Goal: Task Accomplishment & Management: Use online tool/utility

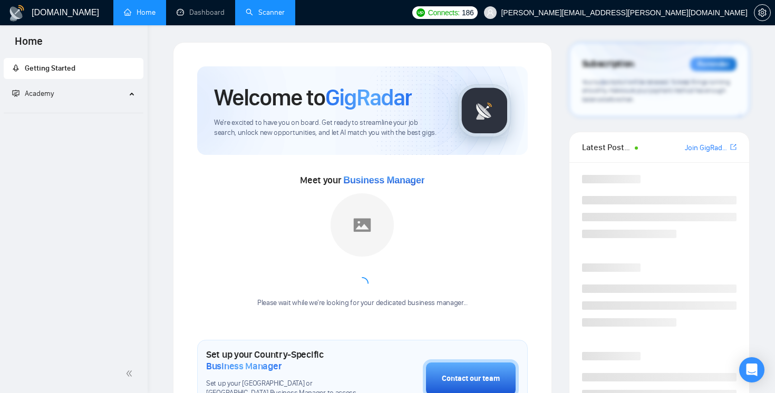
click at [265, 17] on link "Scanner" at bounding box center [265, 12] width 39 height 9
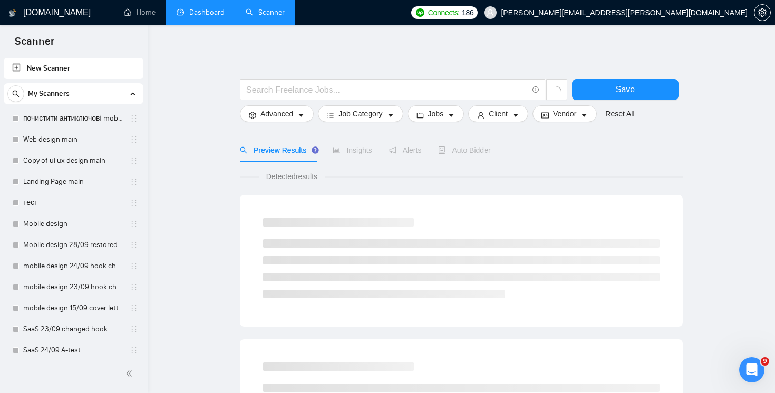
click at [200, 17] on link "Dashboard" at bounding box center [201, 12] width 48 height 9
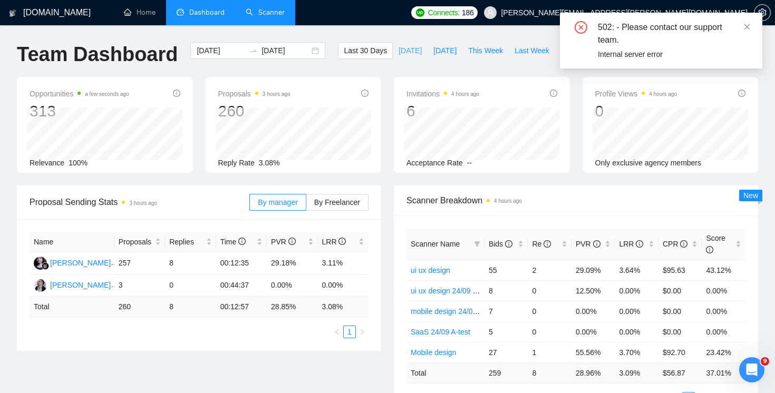
click at [398, 48] on span "[DATE]" at bounding box center [409, 51] width 23 height 12
type input "[DATE]"
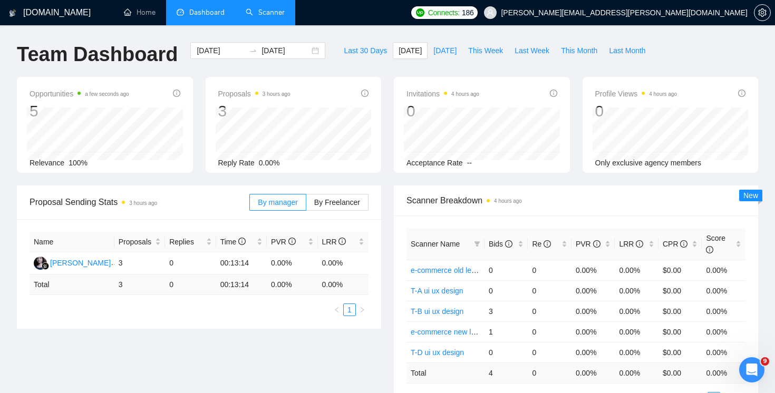
click at [265, 29] on div "GigRadar.io Home Dashboard Scanner Connects: 186 yuriy.a.goncharov@gmail.com Te…" at bounding box center [387, 357] width 775 height 714
click at [266, 17] on link "Scanner" at bounding box center [265, 12] width 39 height 9
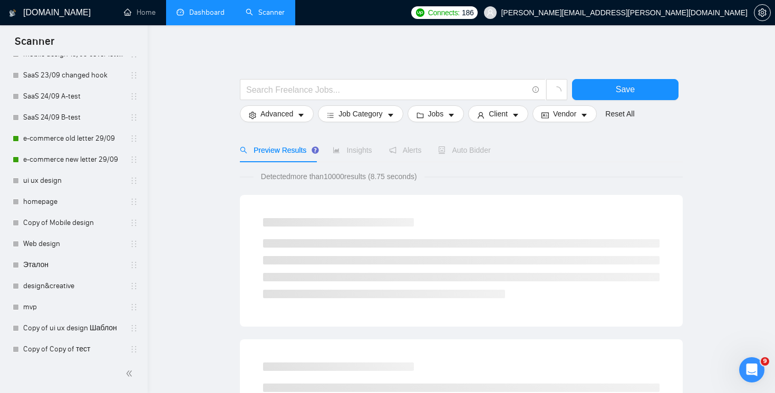
scroll to position [470, 0]
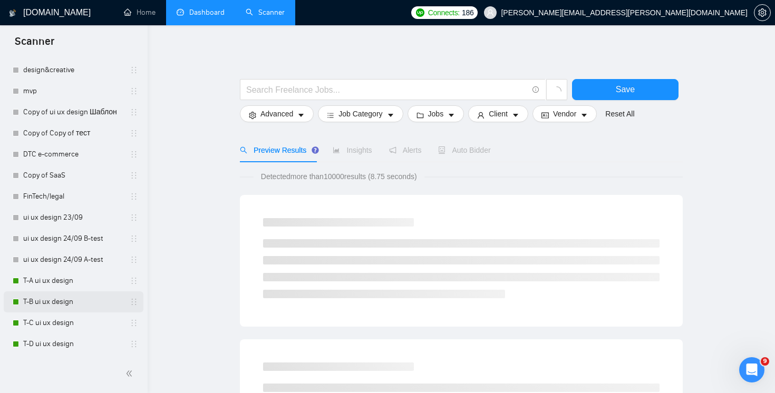
click at [65, 292] on link "T-B ui ux design" at bounding box center [73, 301] width 100 height 21
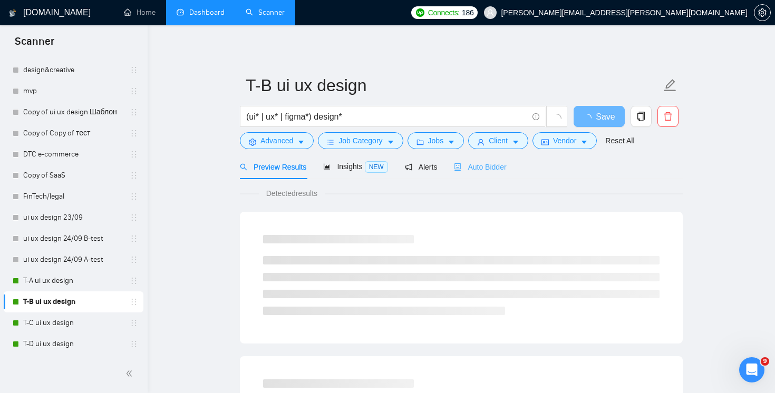
click at [472, 179] on div "Auto Bidder" at bounding box center [480, 166] width 52 height 25
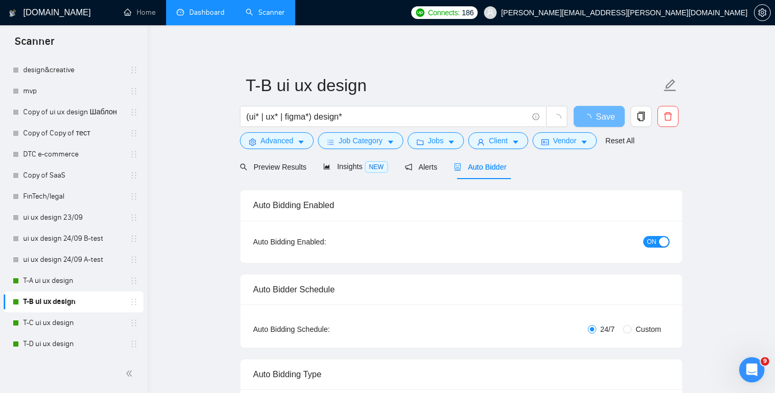
radio input "false"
radio input "true"
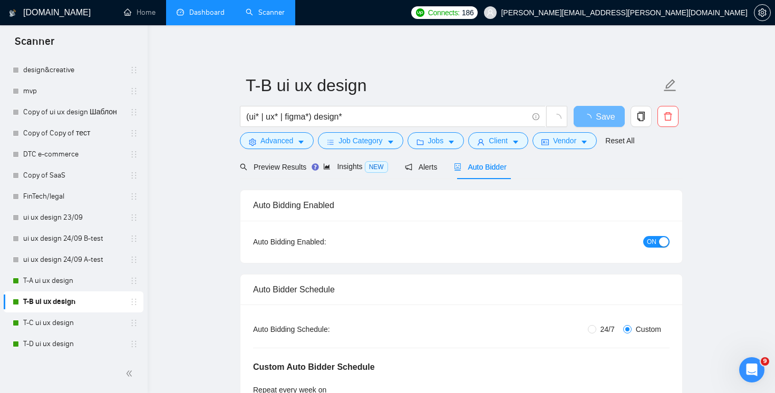
click at [478, 174] on div "Auto Bidder" at bounding box center [480, 166] width 52 height 25
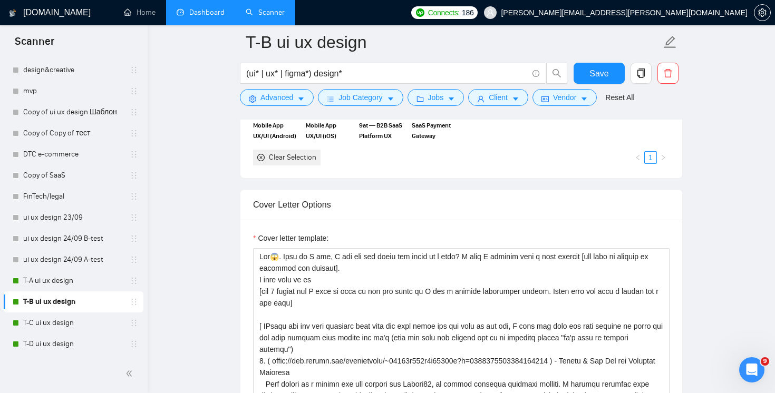
scroll to position [1274, 0]
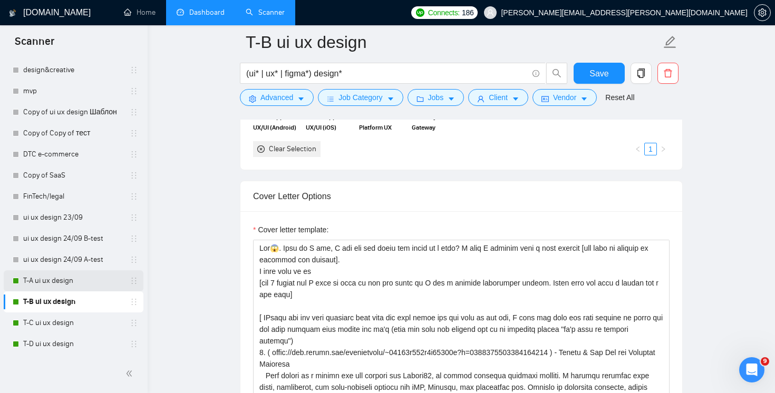
click at [54, 280] on link "T-A ui ux design" at bounding box center [73, 280] width 100 height 21
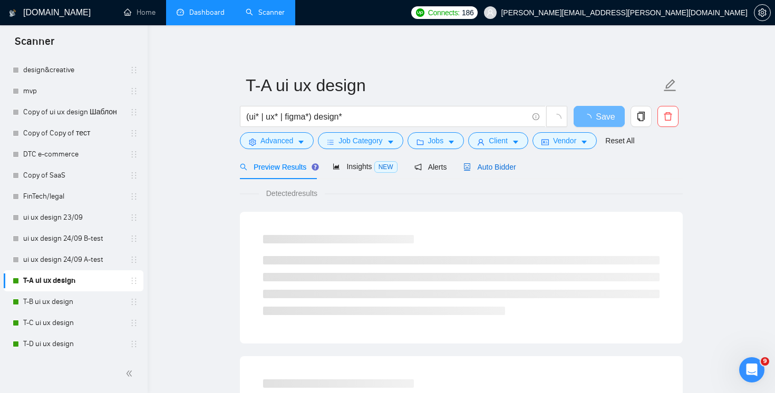
click at [508, 171] on div "Auto Bidder" at bounding box center [489, 167] width 52 height 12
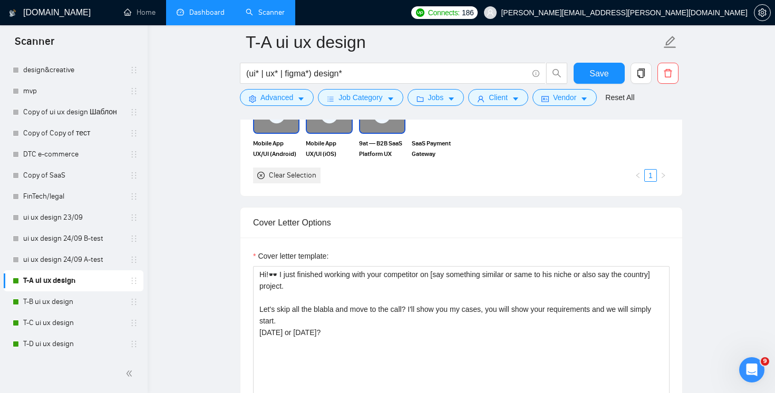
scroll to position [1250, 0]
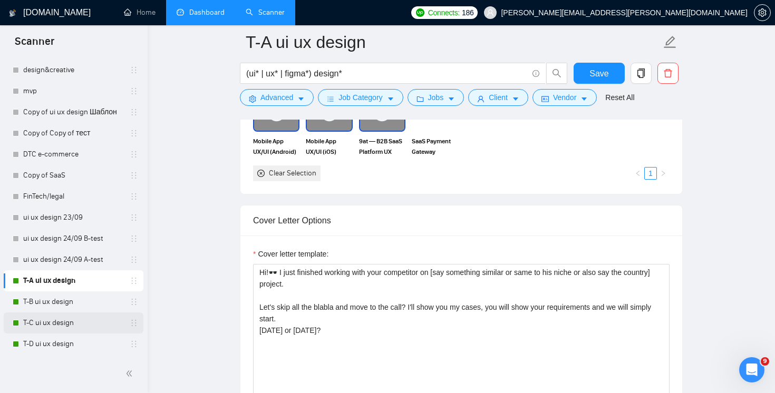
click at [66, 325] on link "T-C ui ux design" at bounding box center [73, 323] width 100 height 21
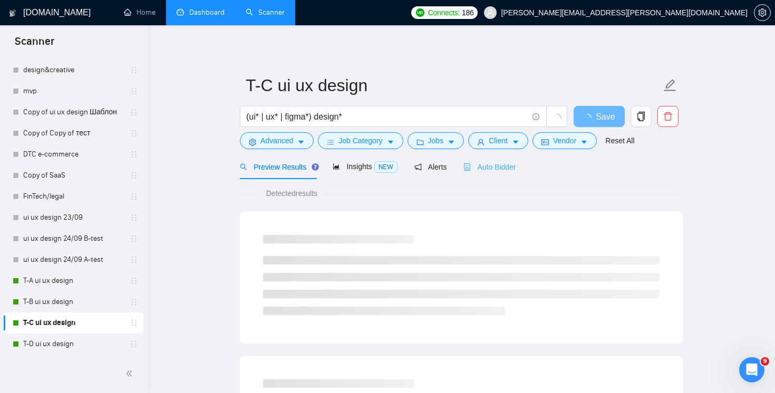
click at [515, 175] on div "Auto Bidder" at bounding box center [489, 166] width 52 height 25
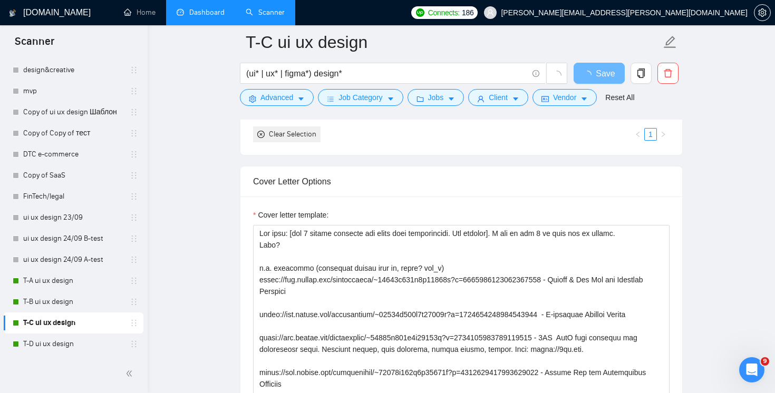
scroll to position [1268, 0]
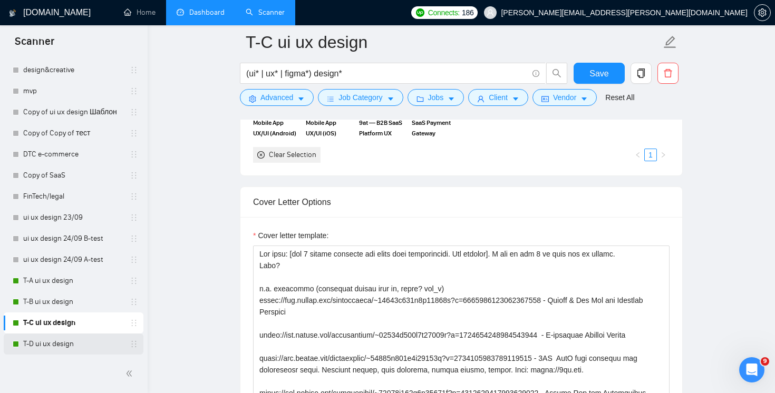
click at [64, 343] on link "T-D ui ux design" at bounding box center [73, 344] width 100 height 21
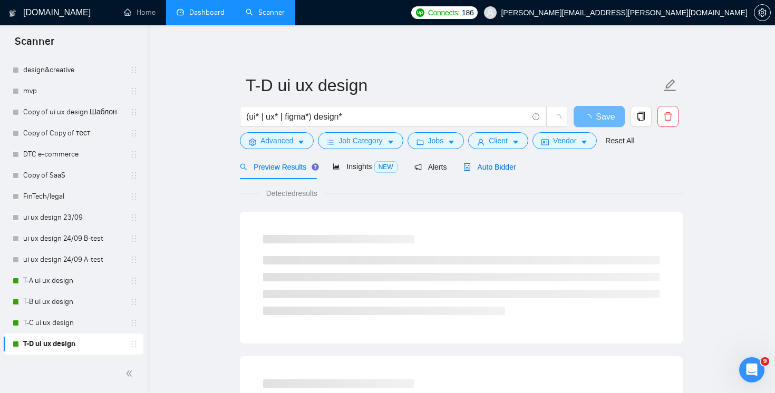
click at [500, 171] on div "Auto Bidder" at bounding box center [489, 167] width 52 height 12
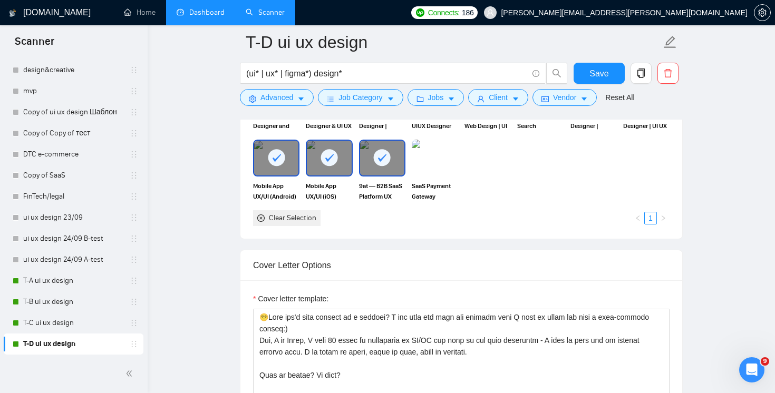
scroll to position [1207, 0]
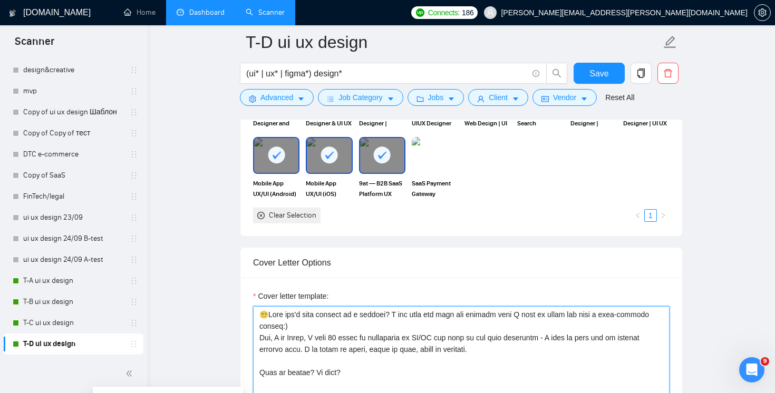
drag, startPoint x: 318, startPoint y: 326, endPoint x: 214, endPoint y: 308, distance: 105.3
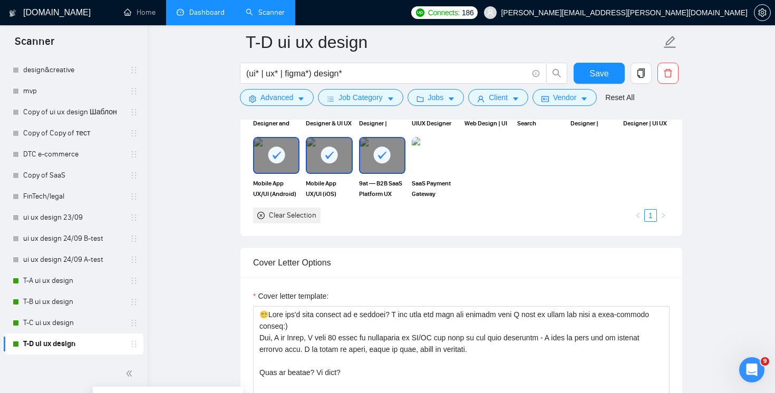
click at [267, 16] on link "Scanner" at bounding box center [265, 12] width 39 height 9
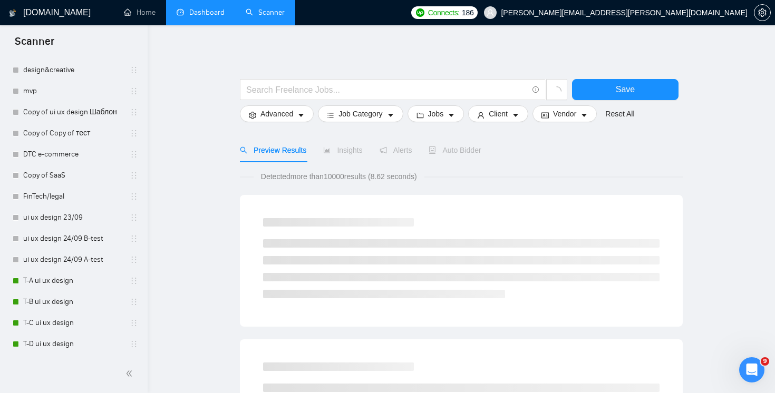
scroll to position [430, 0]
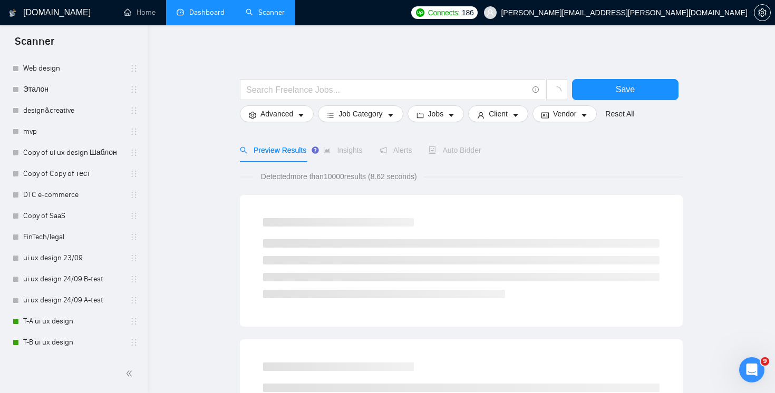
click at [204, 17] on link "Dashboard" at bounding box center [201, 12] width 48 height 9
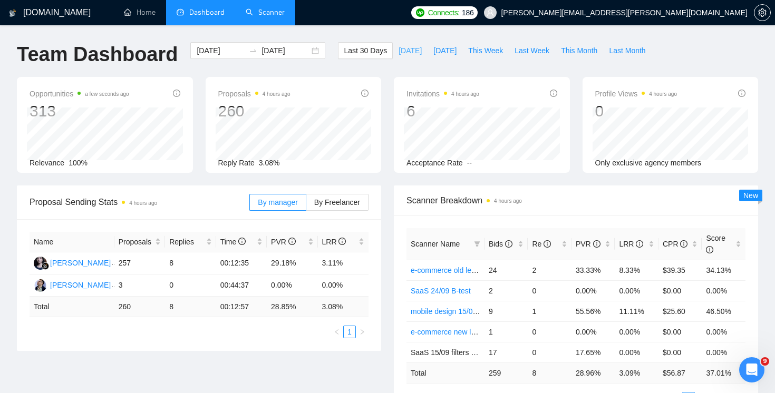
click at [398, 52] on span "[DATE]" at bounding box center [409, 51] width 23 height 12
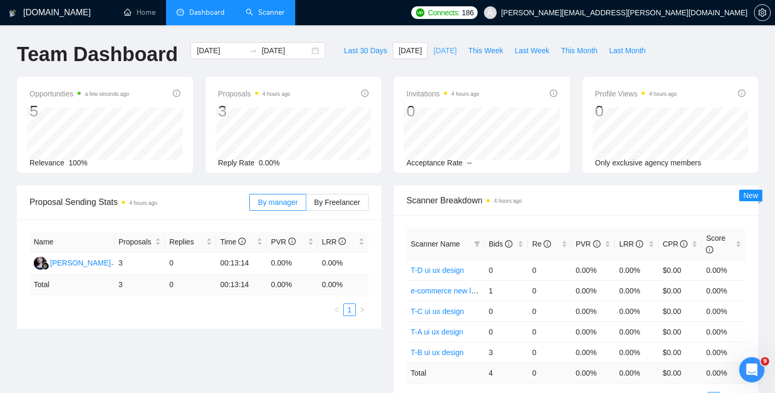
click at [449, 54] on span "[DATE]" at bounding box center [444, 51] width 23 height 12
type input "[DATE]"
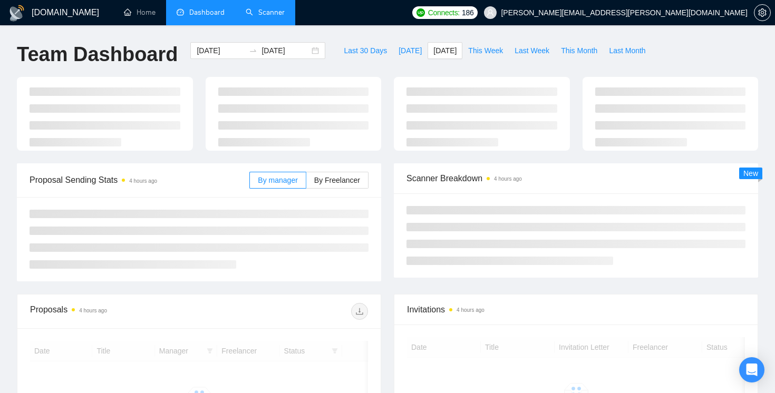
click at [272, 17] on link "Scanner" at bounding box center [265, 12] width 39 height 9
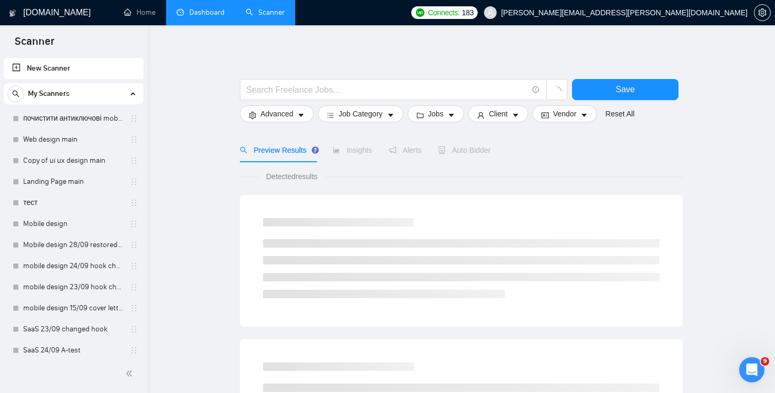
click at [218, 17] on link "Dashboard" at bounding box center [201, 12] width 48 height 9
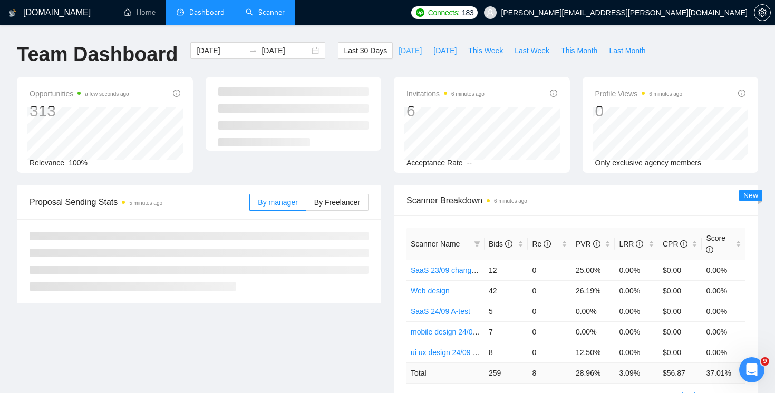
click at [408, 52] on span "[DATE]" at bounding box center [409, 51] width 23 height 12
type input "[DATE]"
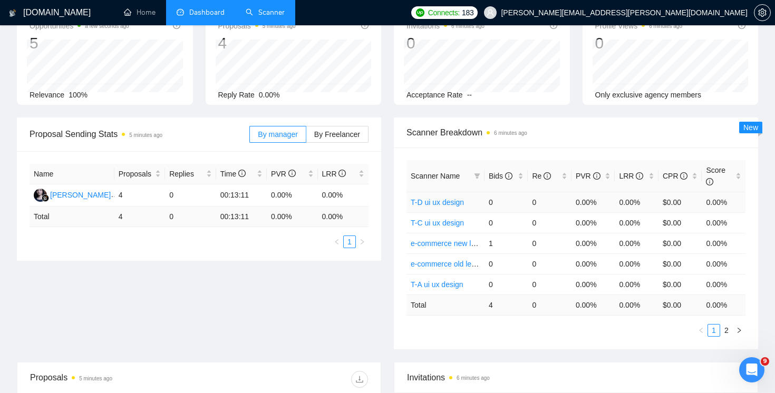
scroll to position [71, 0]
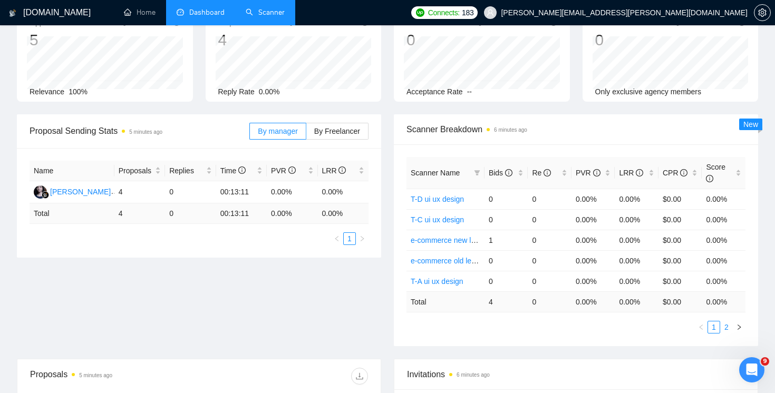
click at [729, 329] on link "2" at bounding box center [726, 327] width 12 height 12
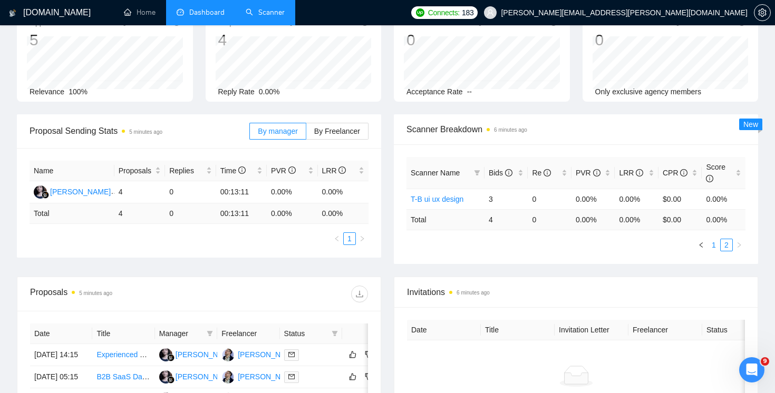
click at [710, 246] on link "1" at bounding box center [714, 245] width 12 height 12
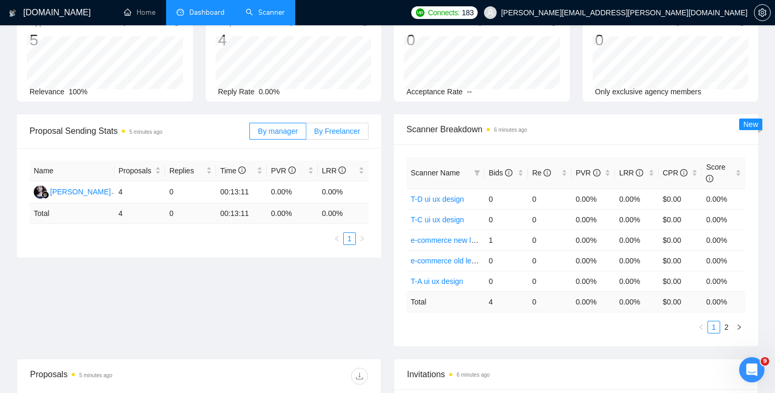
scroll to position [0, 0]
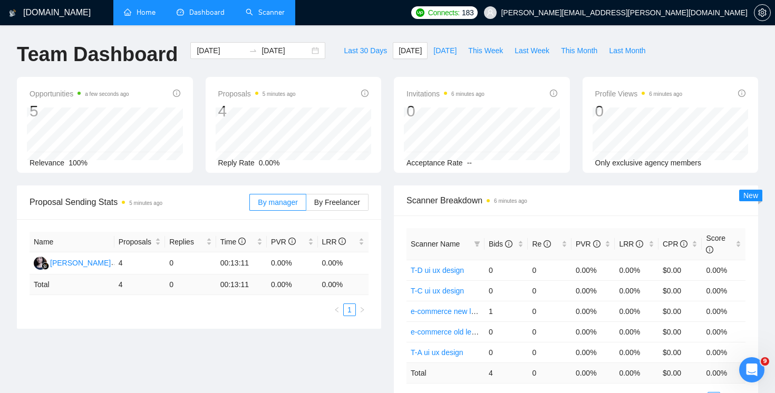
click at [151, 16] on link "Home" at bounding box center [140, 12] width 32 height 9
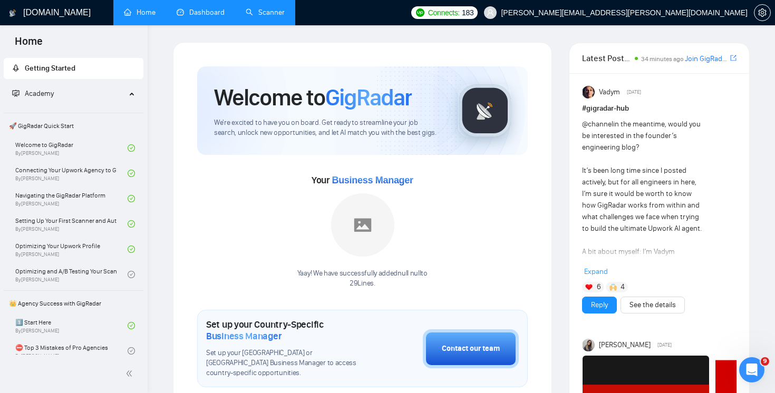
click at [271, 15] on link "Scanner" at bounding box center [265, 12] width 39 height 9
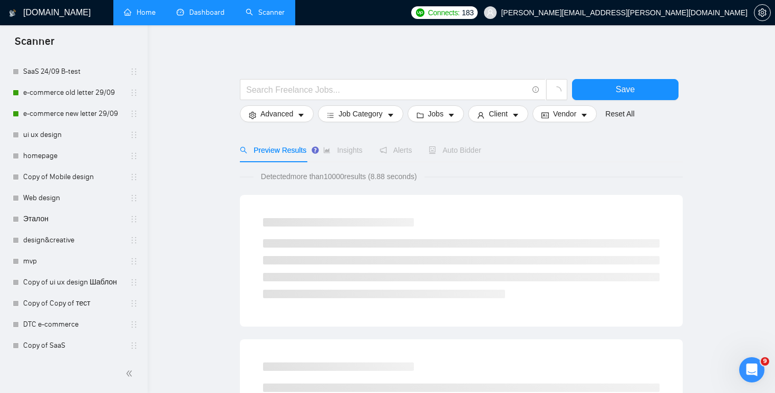
scroll to position [470, 0]
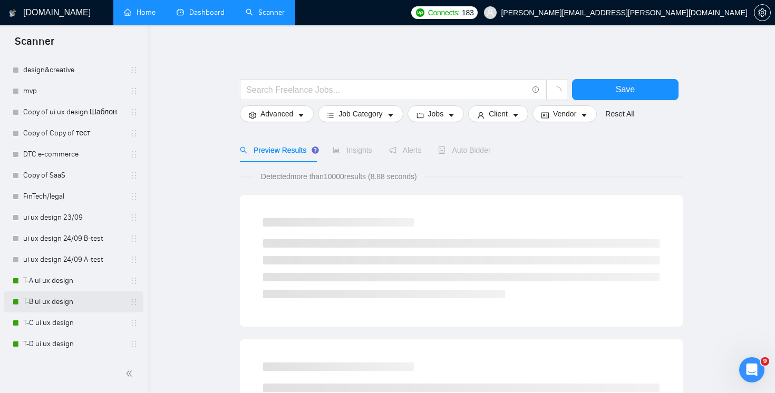
click at [80, 309] on link "T-B ui ux design" at bounding box center [73, 301] width 100 height 21
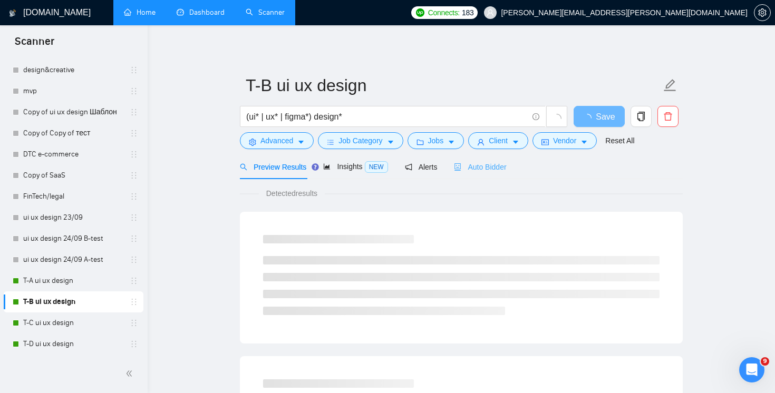
click at [496, 179] on div "Auto Bidder" at bounding box center [480, 166] width 52 height 25
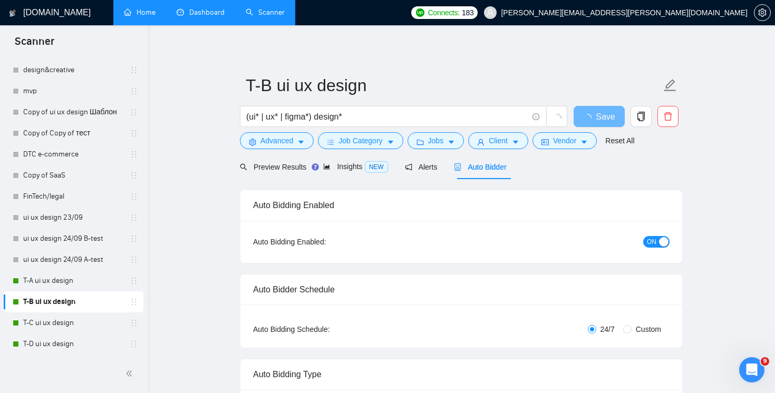
radio input "false"
radio input "true"
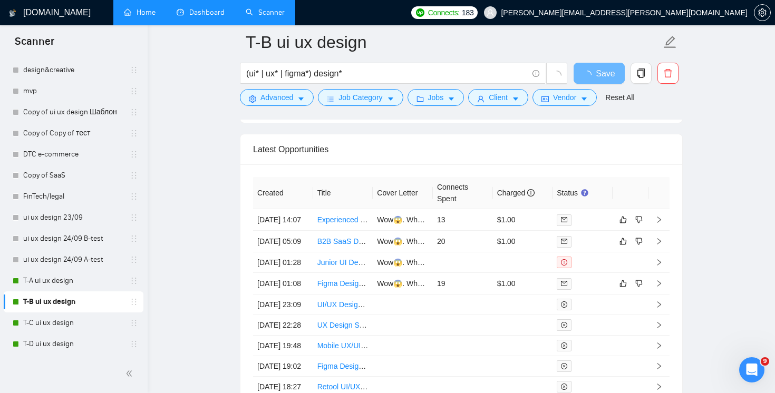
scroll to position [2645, 0]
click at [470, 223] on td "13" at bounding box center [463, 221] width 60 height 22
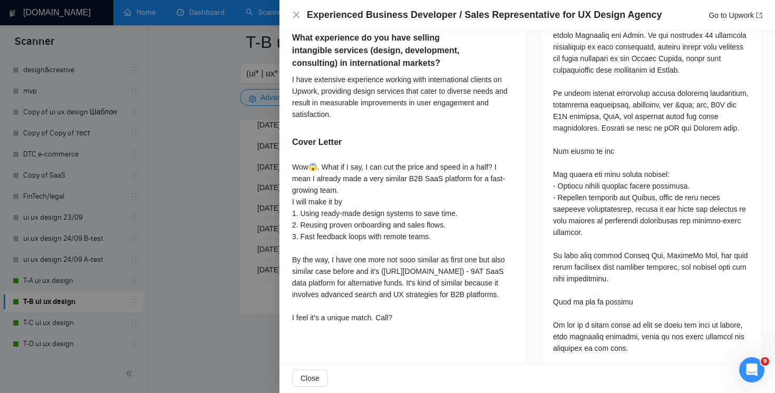
scroll to position [583, 0]
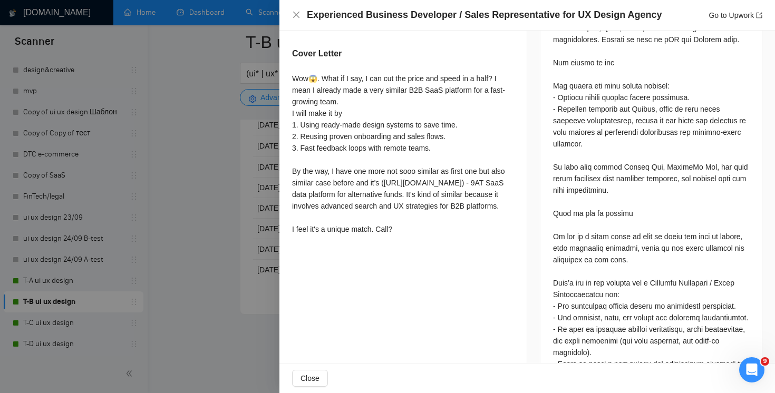
click at [299, 20] on div "Experienced Business Developer / Sales Representative for UX Design Agency Go t…" at bounding box center [527, 14] width 470 height 13
click at [298, 16] on icon "close" at bounding box center [296, 15] width 8 height 8
